Goal: Transaction & Acquisition: Purchase product/service

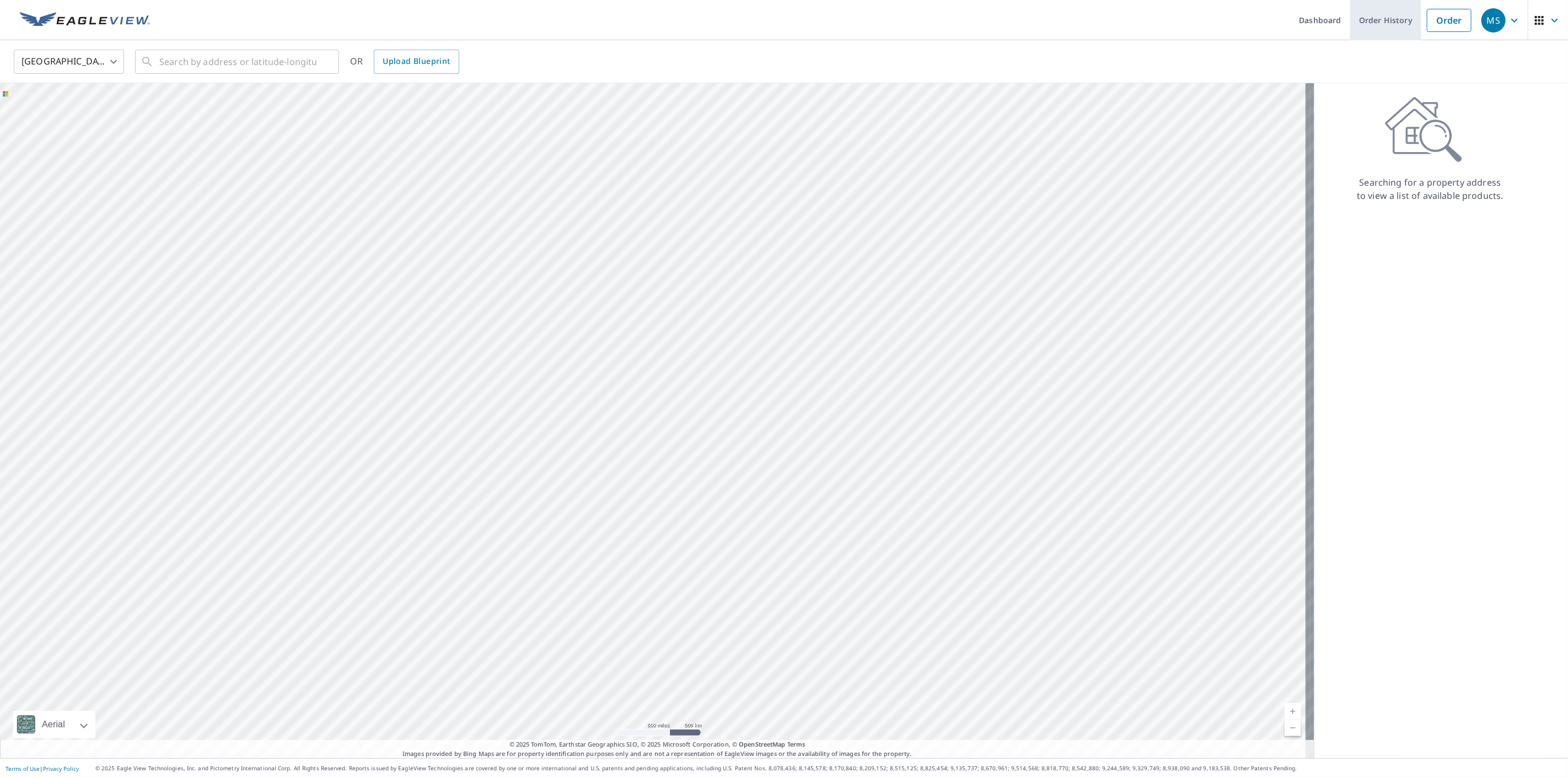
click at [1389, 18] on link "Order History" at bounding box center [1385, 20] width 71 height 40
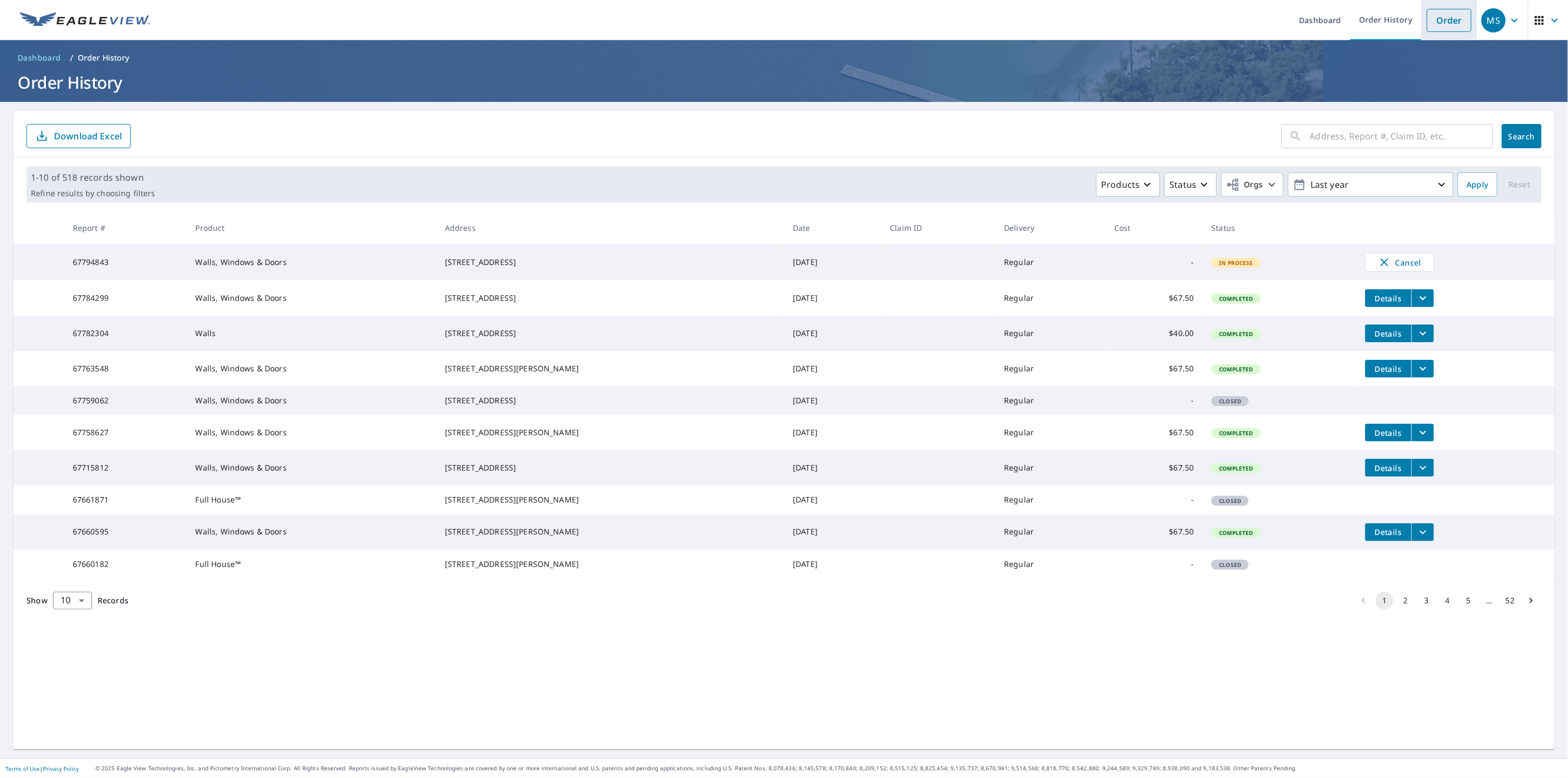
click at [1437, 16] on link "Order" at bounding box center [1449, 20] width 45 height 23
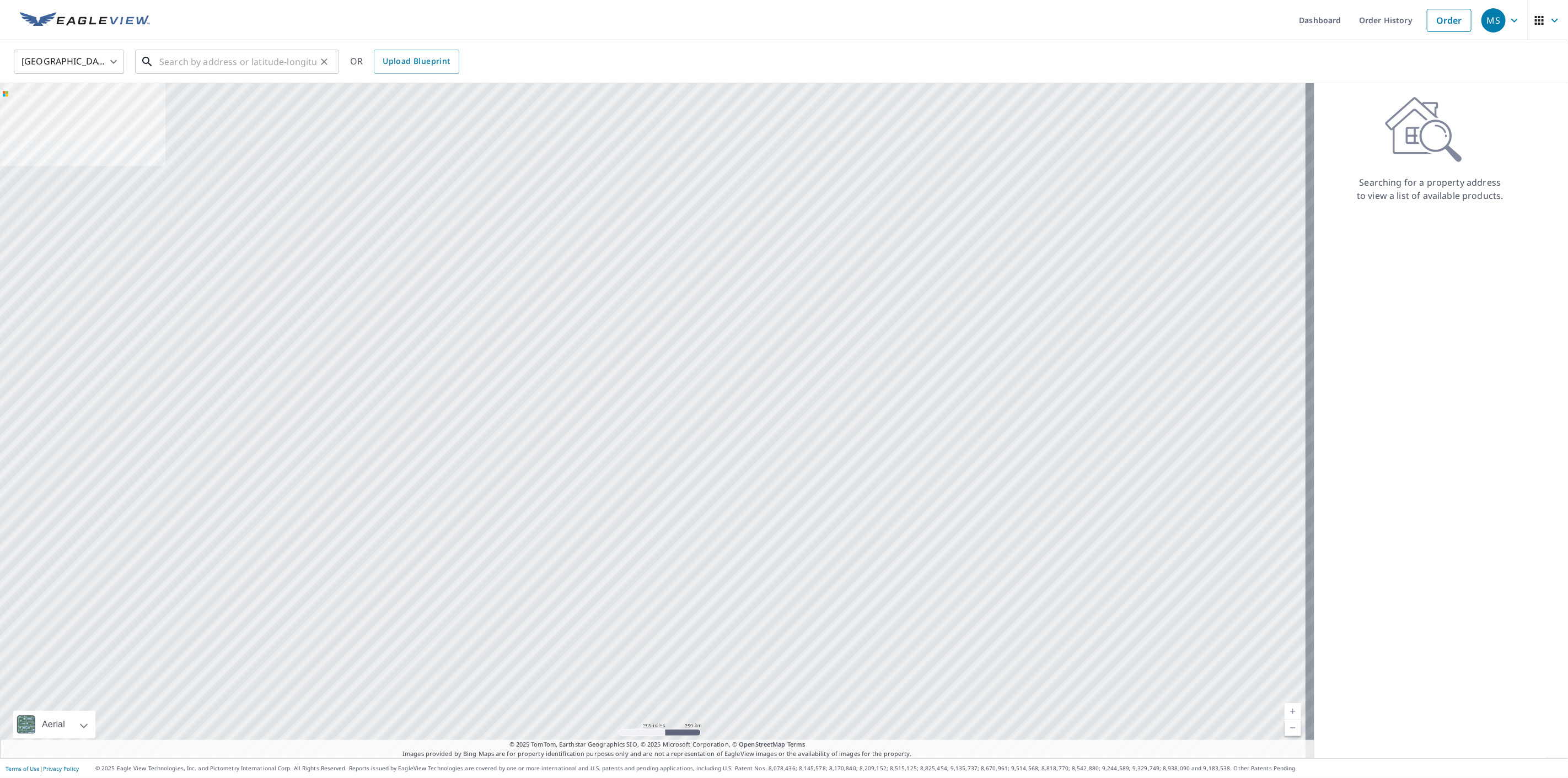
click at [227, 59] on input "text" at bounding box center [238, 62] width 157 height 31
paste input "[STREET_ADDRESS][PERSON_NAME][US_STATE]"
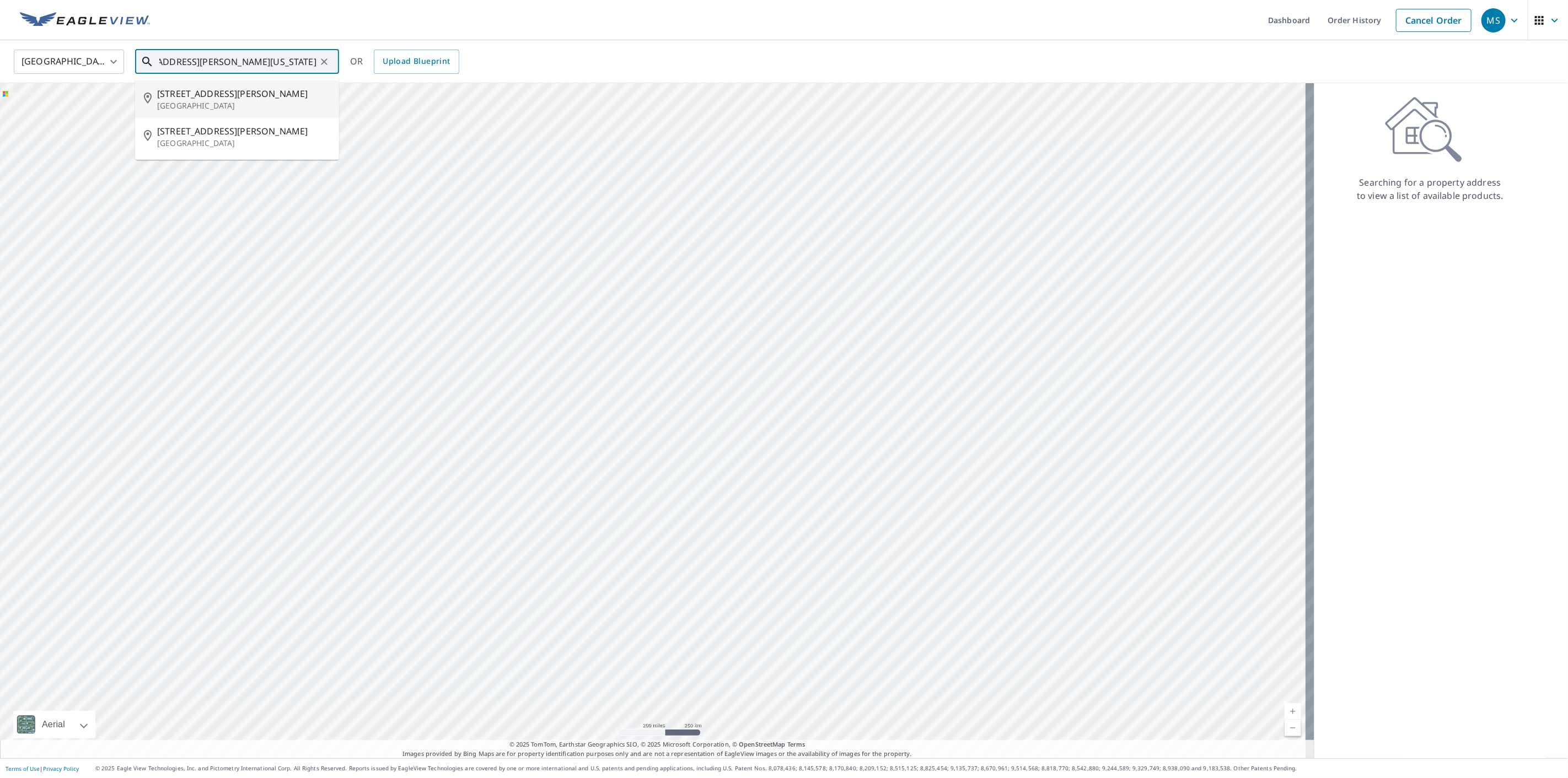
click at [236, 106] on p "[GEOGRAPHIC_DATA]" at bounding box center [243, 105] width 173 height 11
type input "[STREET_ADDRESS][PERSON_NAME]"
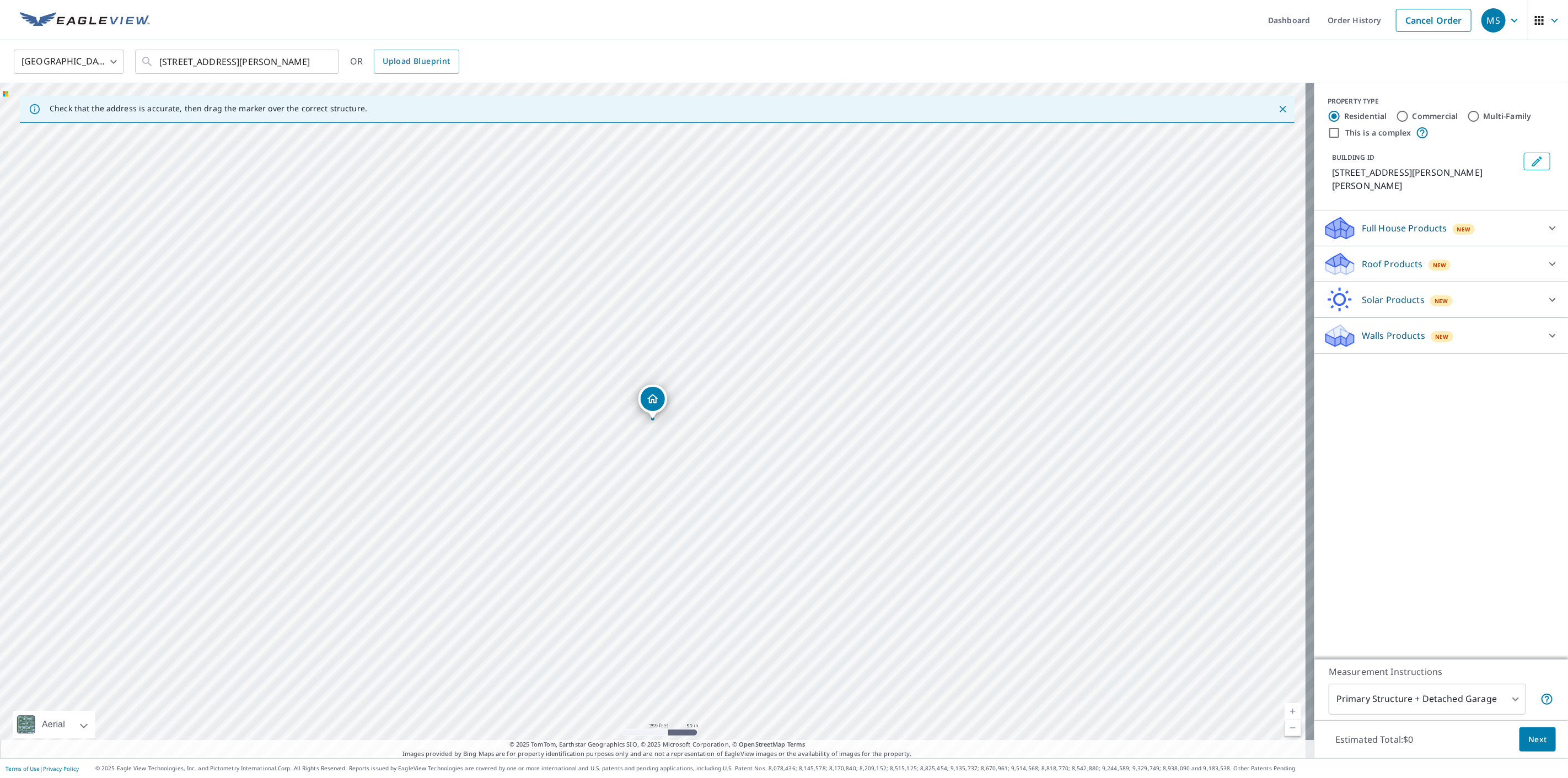
click at [1383, 332] on p "Walls Products" at bounding box center [1393, 335] width 63 height 13
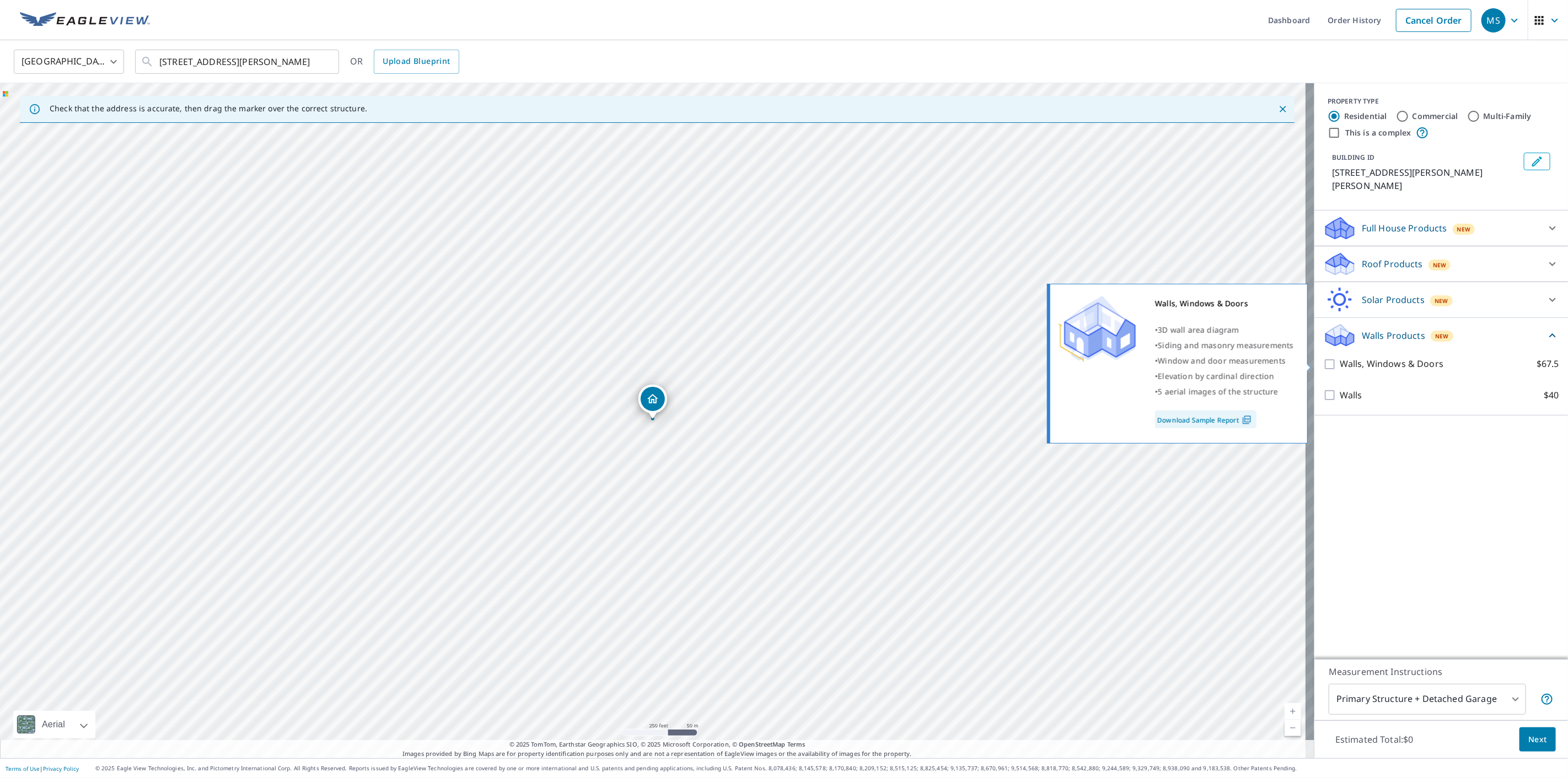
click at [1323, 368] on input "Walls, Windows & Doors $67.5" at bounding box center [1331, 364] width 16 height 13
checkbox input "true"
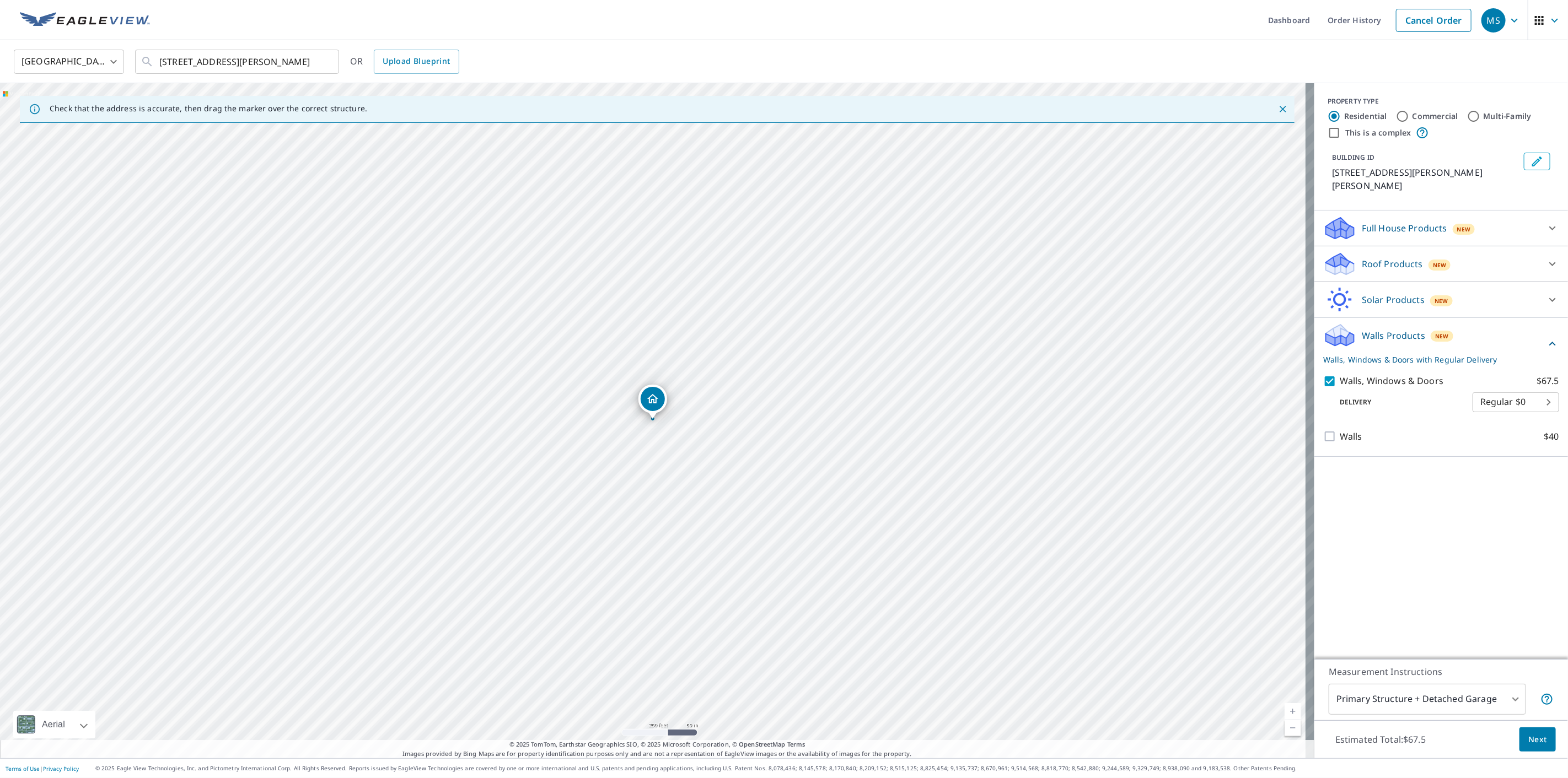
click at [1528, 749] on button "Next" at bounding box center [1537, 740] width 36 height 25
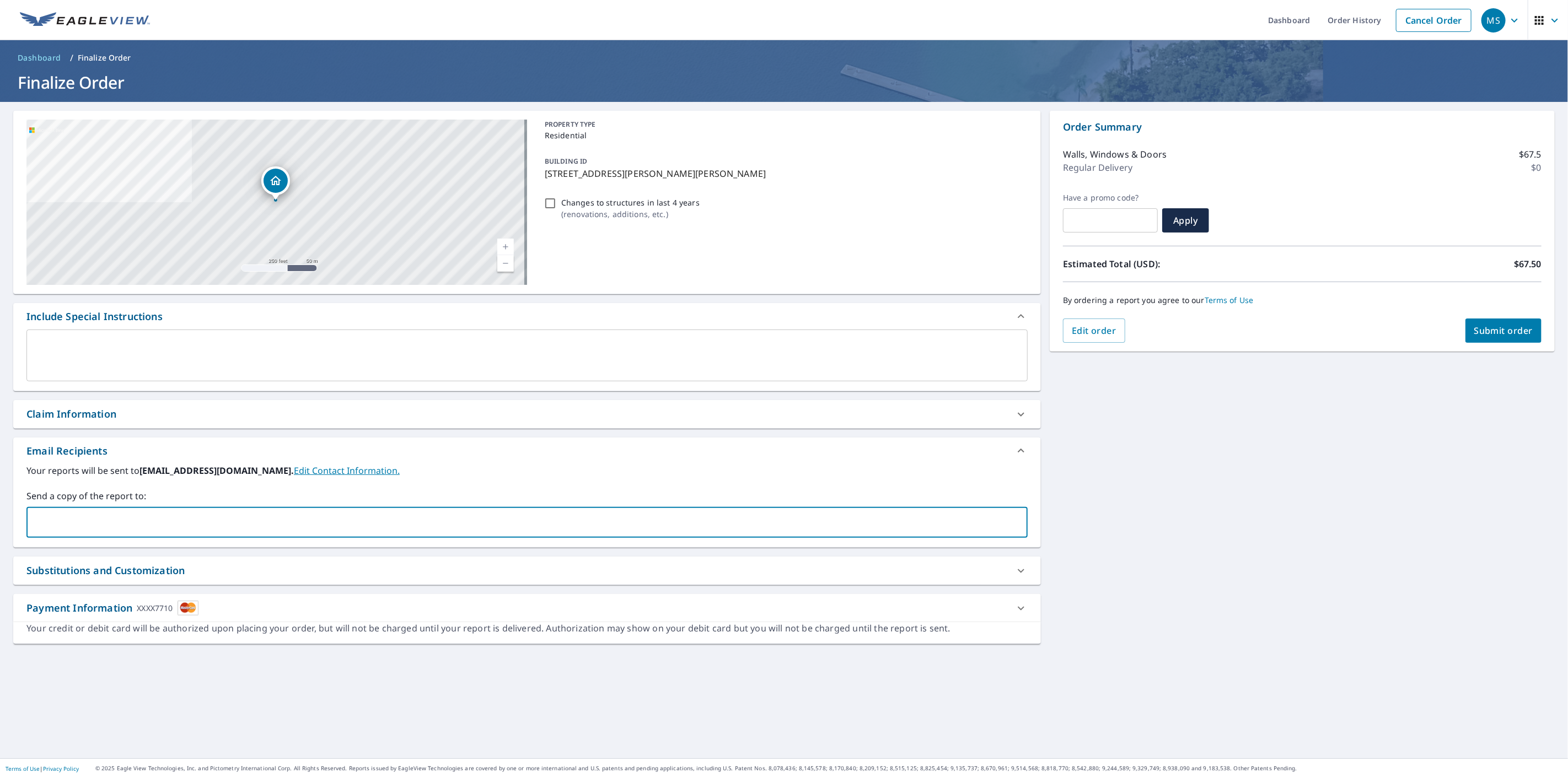
click at [142, 517] on input "text" at bounding box center [518, 522] width 974 height 21
type input "[EMAIL_ADDRESS][DOMAIN_NAME]"
click at [1511, 318] on button "Submit order" at bounding box center [1503, 330] width 76 height 24
checkbox input "true"
